Goal: Task Accomplishment & Management: Use online tool/utility

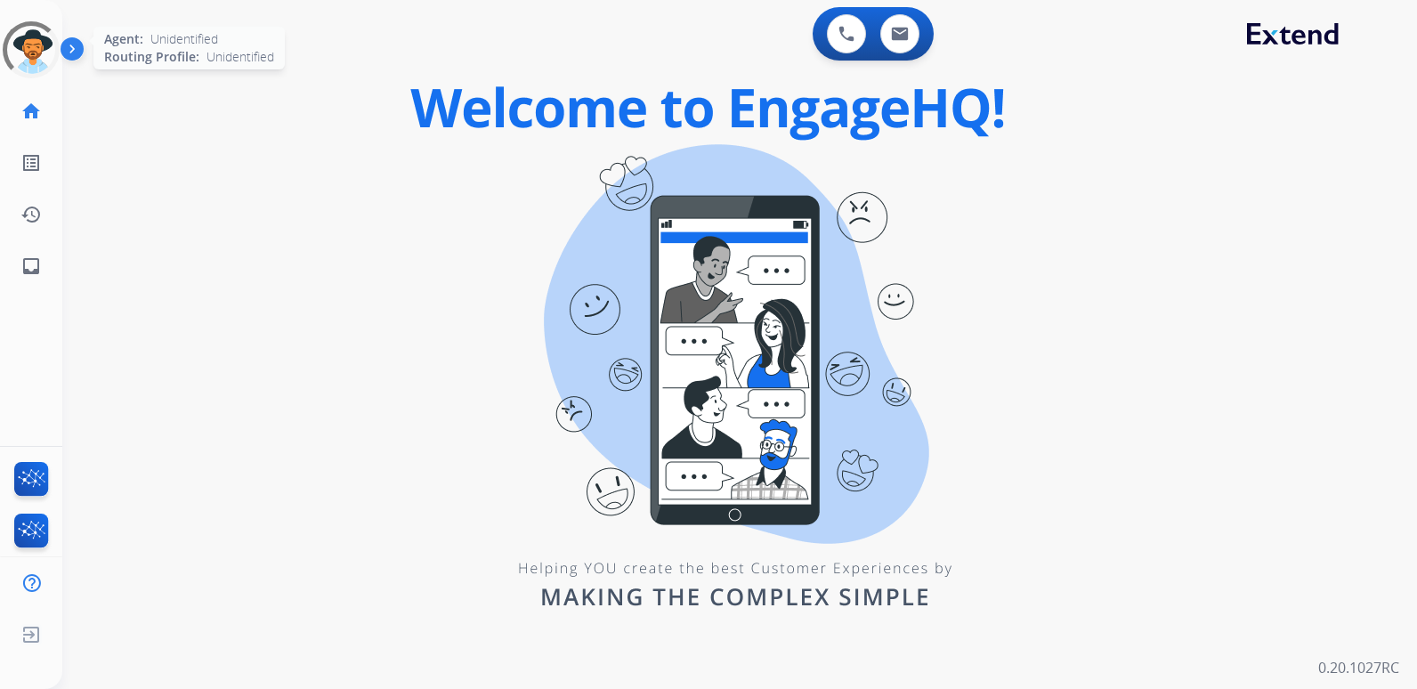
click at [29, 42] on div at bounding box center [31, 50] width 77 height 77
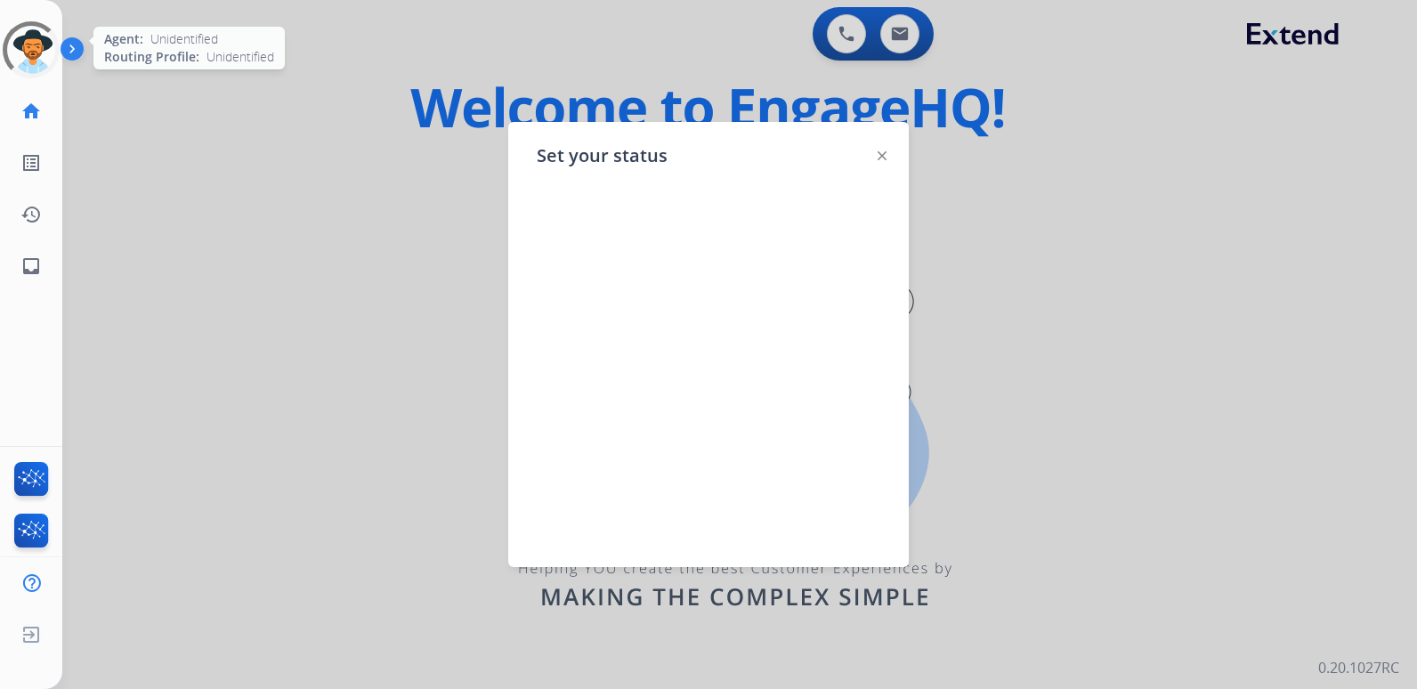
click at [24, 55] on div at bounding box center [31, 49] width 70 height 70
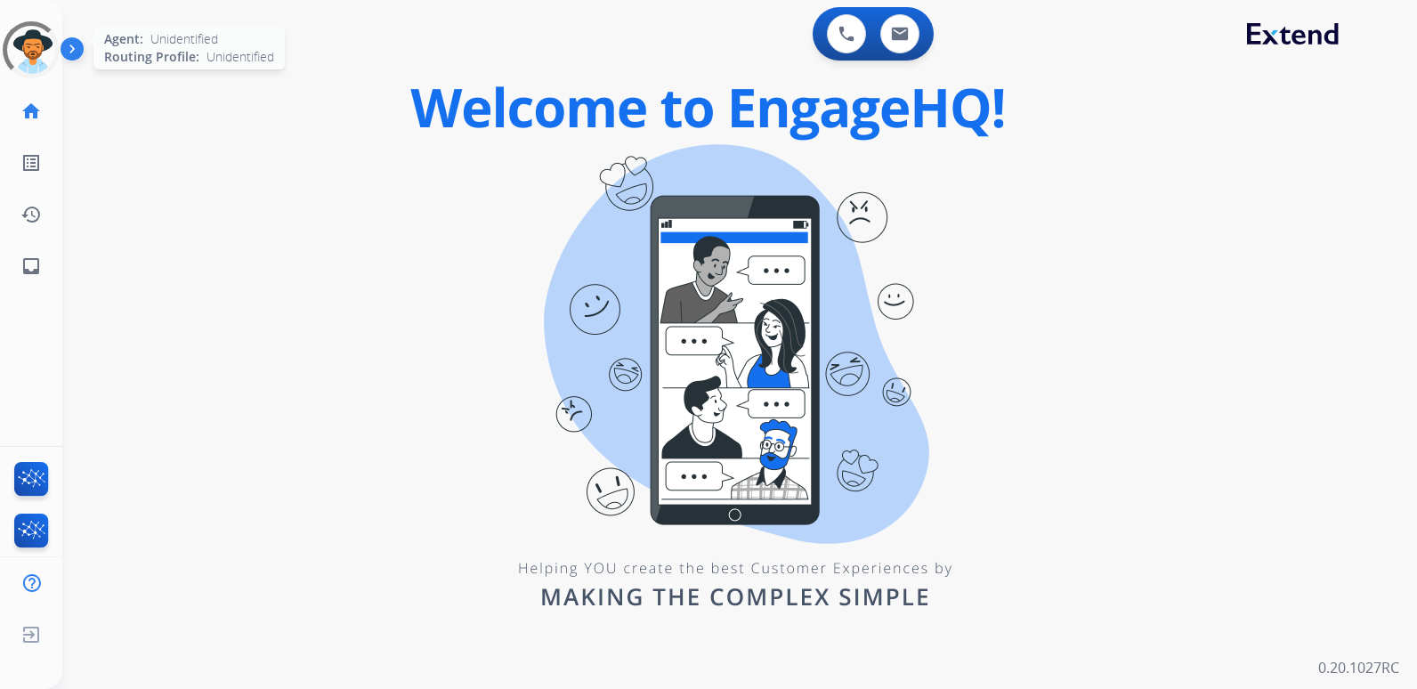
click at [14, 53] on div at bounding box center [31, 50] width 61 height 61
click at [26, 57] on div at bounding box center [31, 49] width 70 height 70
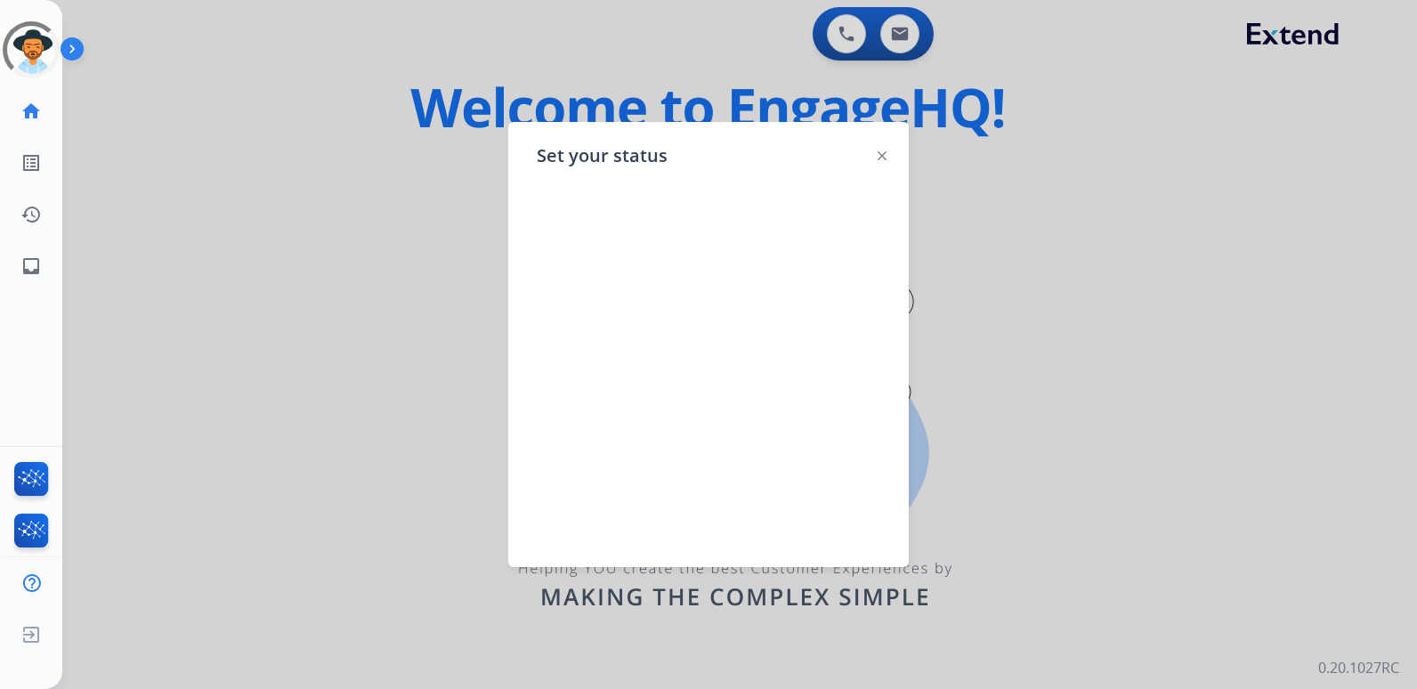
click at [878, 149] on div at bounding box center [881, 154] width 9 height 21
click at [878, 152] on img at bounding box center [881, 155] width 9 height 9
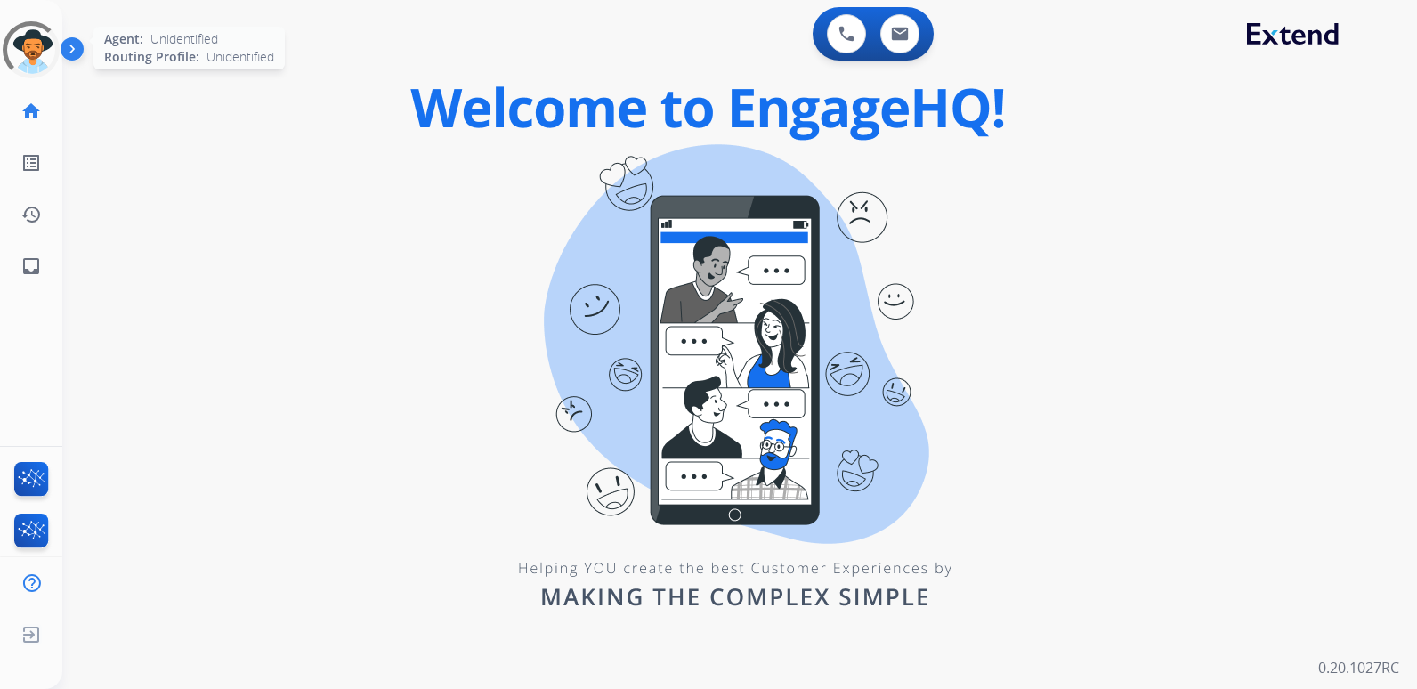
click at [57, 66] on div at bounding box center [31, 49] width 57 height 57
click at [32, 65] on div at bounding box center [30, 49] width 69 height 69
